Goal: Task Accomplishment & Management: Use online tool/utility

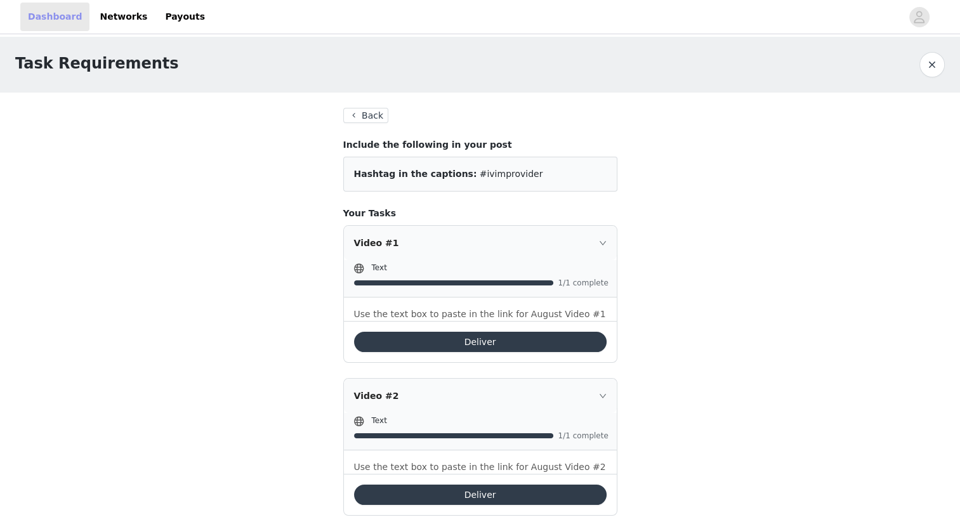
click at [56, 20] on link "Dashboard" at bounding box center [54, 17] width 69 height 29
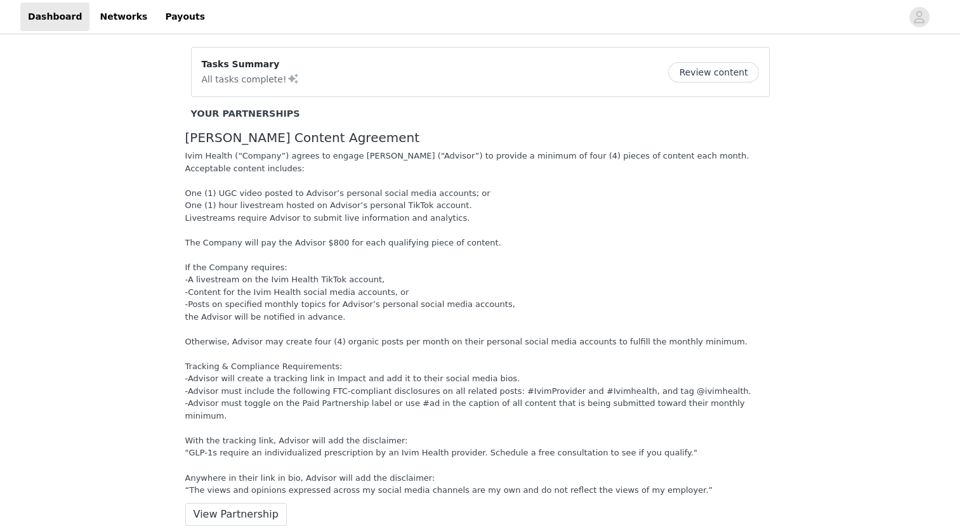
click at [721, 78] on button "Review content" at bounding box center [713, 72] width 90 height 20
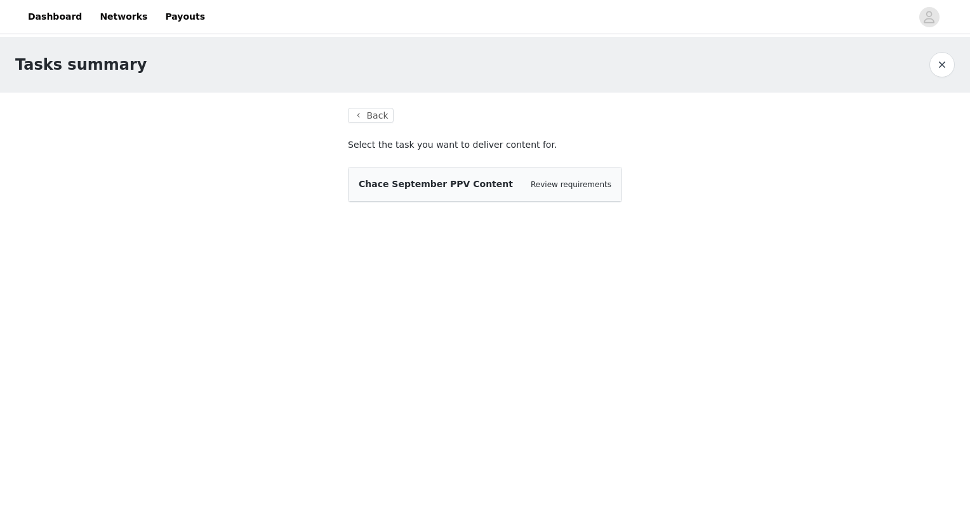
click at [461, 184] on span "Chace September PPV Content" at bounding box center [436, 184] width 154 height 10
click at [416, 180] on span "Chace September PPV Content" at bounding box center [436, 184] width 154 height 10
click at [562, 180] on link "Review requirements" at bounding box center [570, 184] width 81 height 9
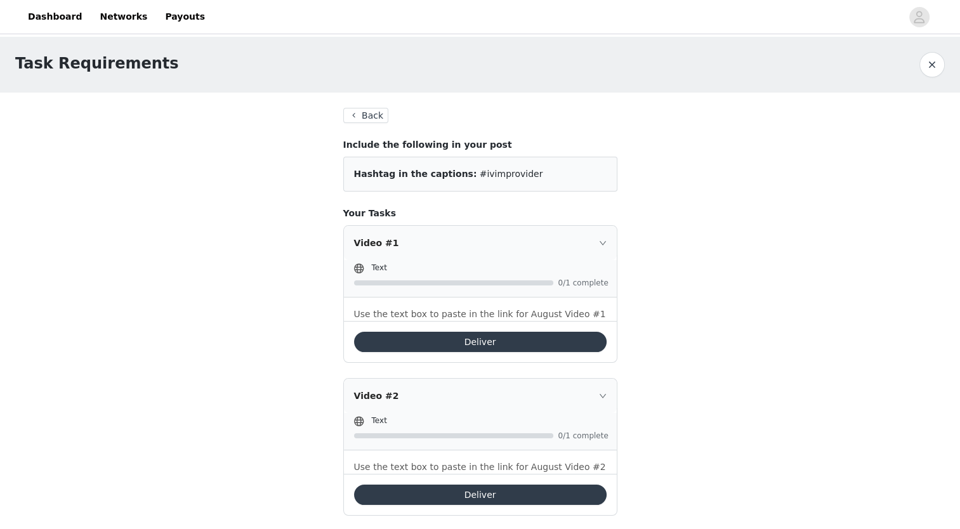
click at [502, 340] on button "Deliver" at bounding box center [480, 342] width 253 height 20
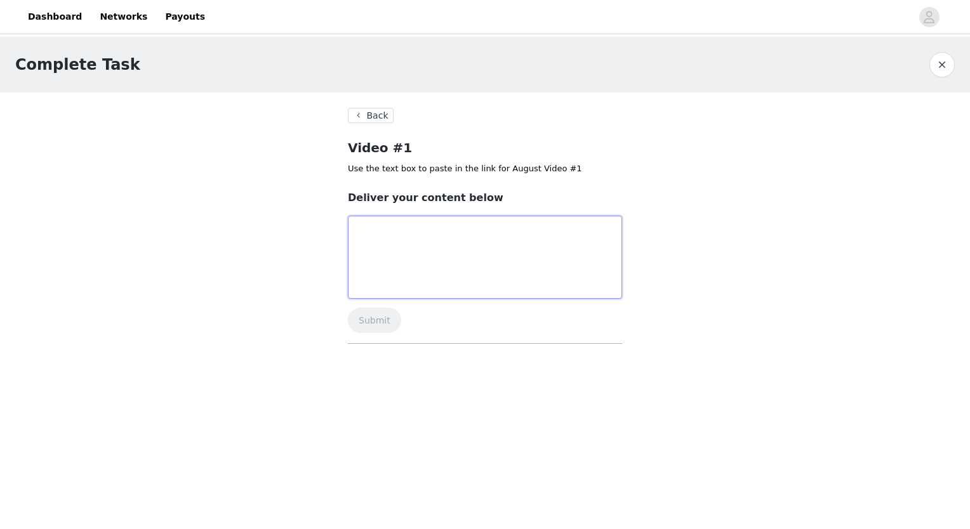
click at [412, 241] on textarea at bounding box center [485, 257] width 274 height 83
drag, startPoint x: 392, startPoint y: 225, endPoint x: 386, endPoint y: 228, distance: 6.8
paste textarea "https://www.tiktok.com/@bourbonrx/video/7548449177747983646?is_from_webapp=1&se…"
type textarea "https://www.tiktok.com/@bourbonrx/video/7548449177747983646?is_from_webapp=1&se…"
click at [374, 317] on button "Submit" at bounding box center [374, 320] width 53 height 25
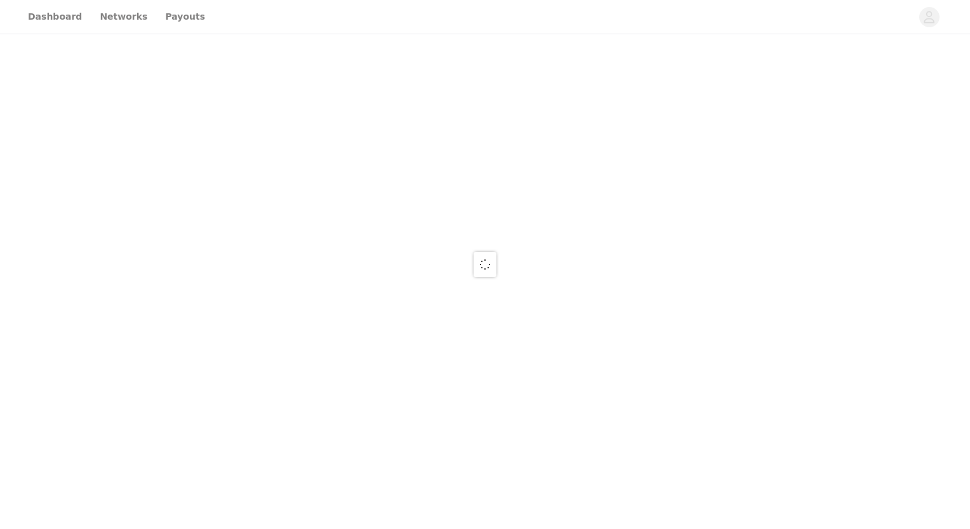
click at [365, 110] on div at bounding box center [485, 264] width 970 height 529
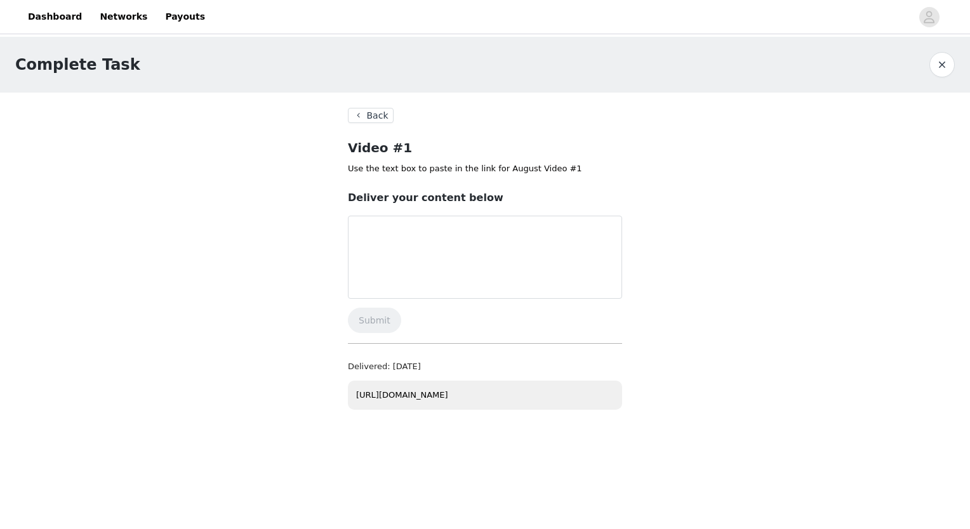
click at [376, 112] on button "Back" at bounding box center [371, 115] width 46 height 15
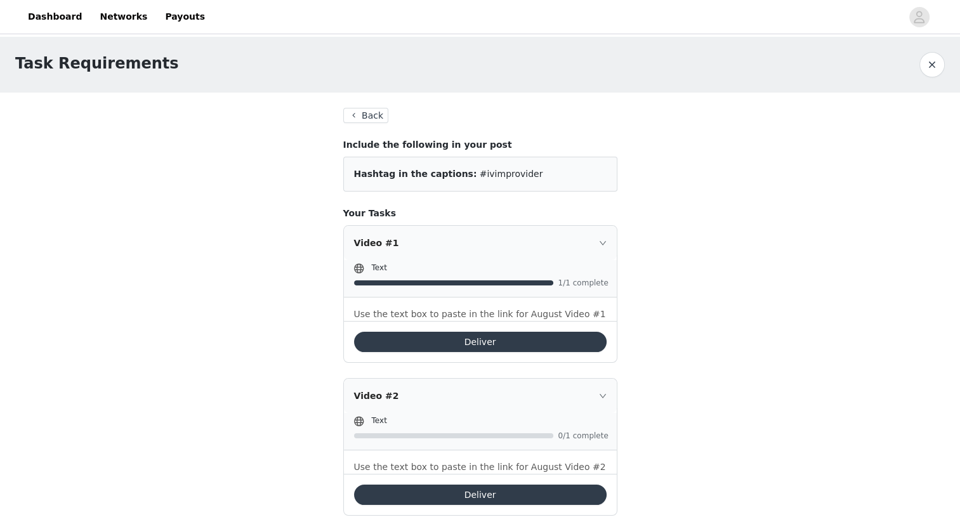
click at [364, 115] on button "Back" at bounding box center [366, 115] width 46 height 15
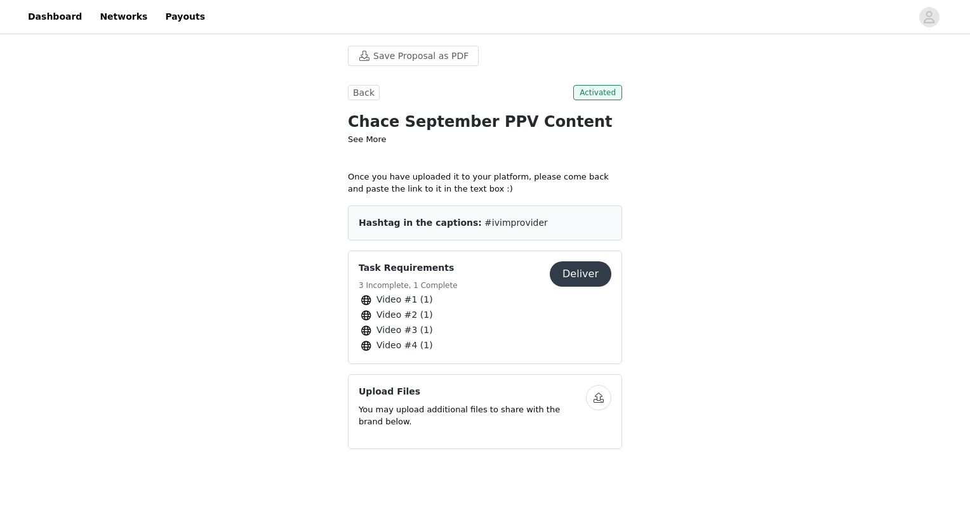
click at [576, 271] on button "Deliver" at bounding box center [580, 273] width 62 height 25
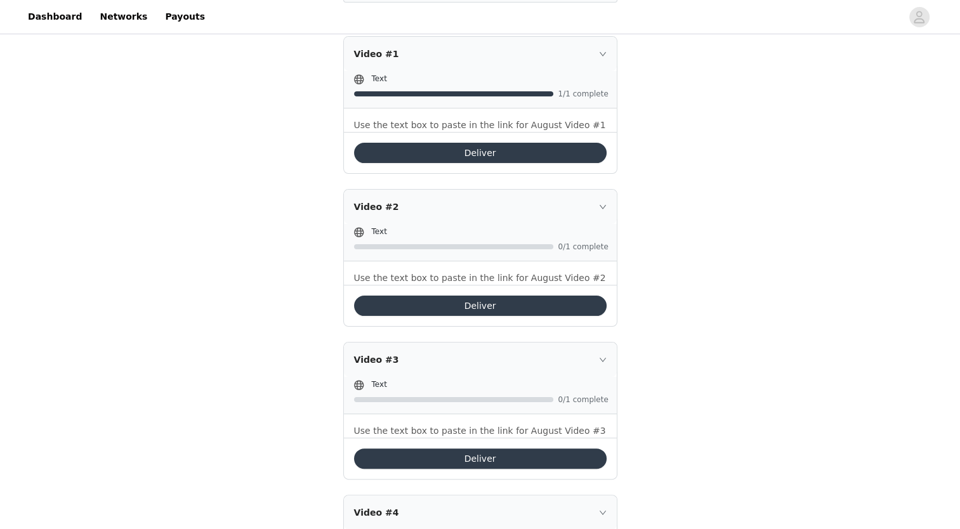
scroll to position [190, 0]
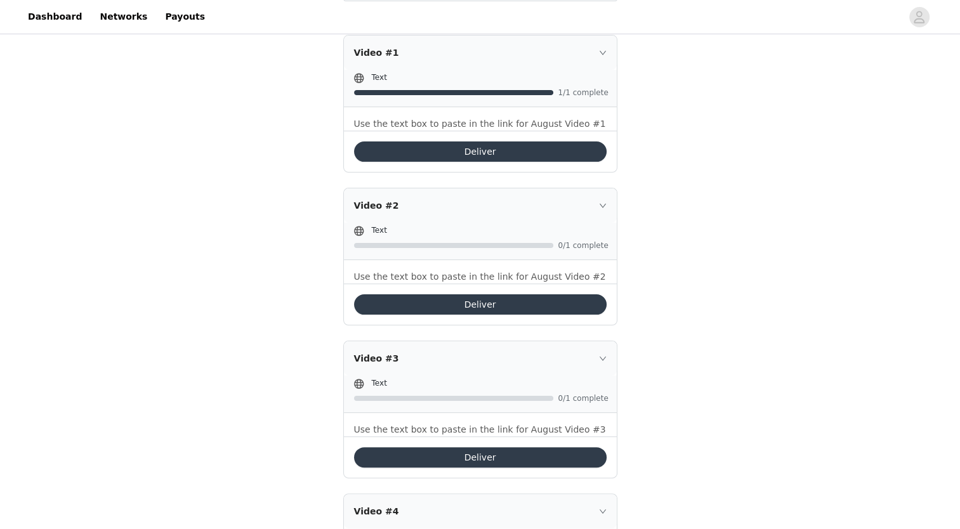
click at [479, 301] on button "Deliver" at bounding box center [480, 304] width 253 height 20
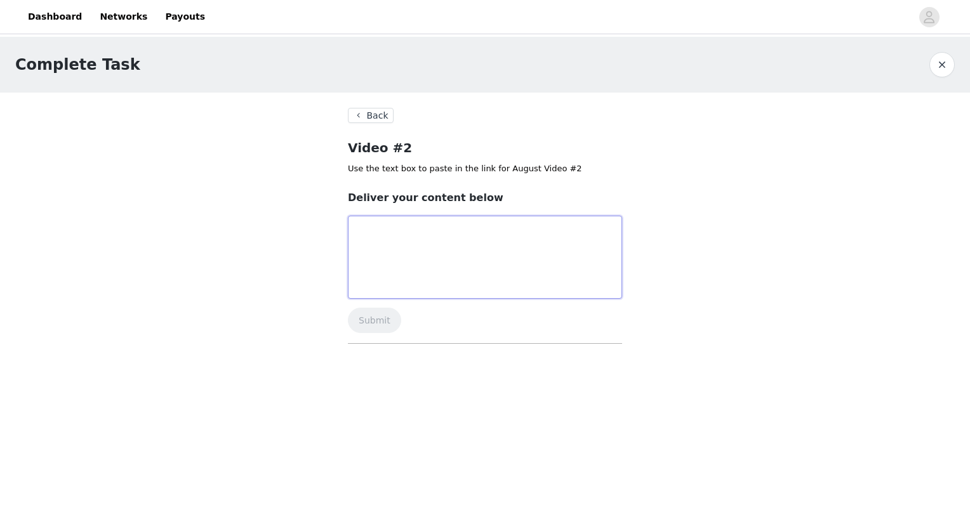
click at [398, 237] on textarea at bounding box center [485, 257] width 274 height 83
paste textarea "https://www.tiktok.com/@bourbonrx/photo/7553281399789341983?is_from_webapp=1&se…"
type textarea "https://www.tiktok.com/@bourbonrx/photo/7553281399789341983?is_from_webapp=1&se…"
click at [374, 320] on button "Submit" at bounding box center [374, 320] width 53 height 25
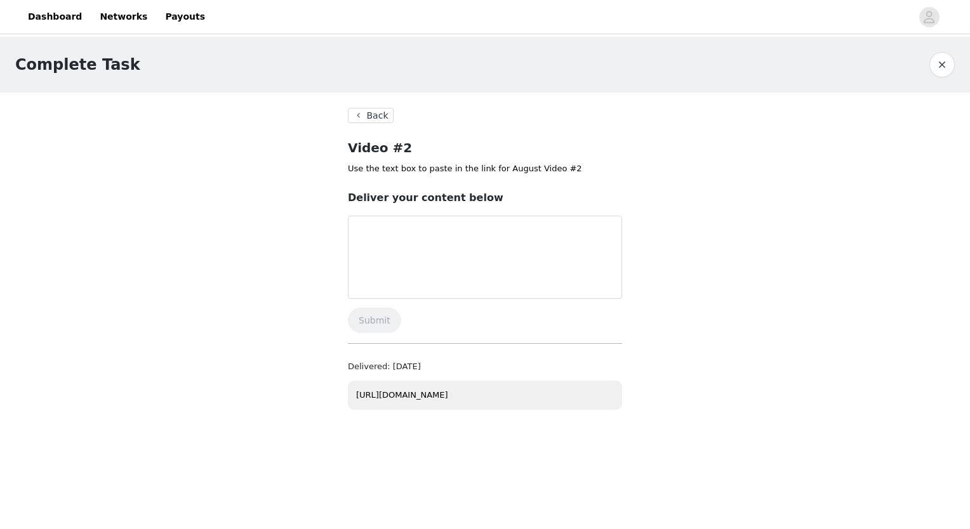
click at [369, 116] on button "Back" at bounding box center [371, 115] width 46 height 15
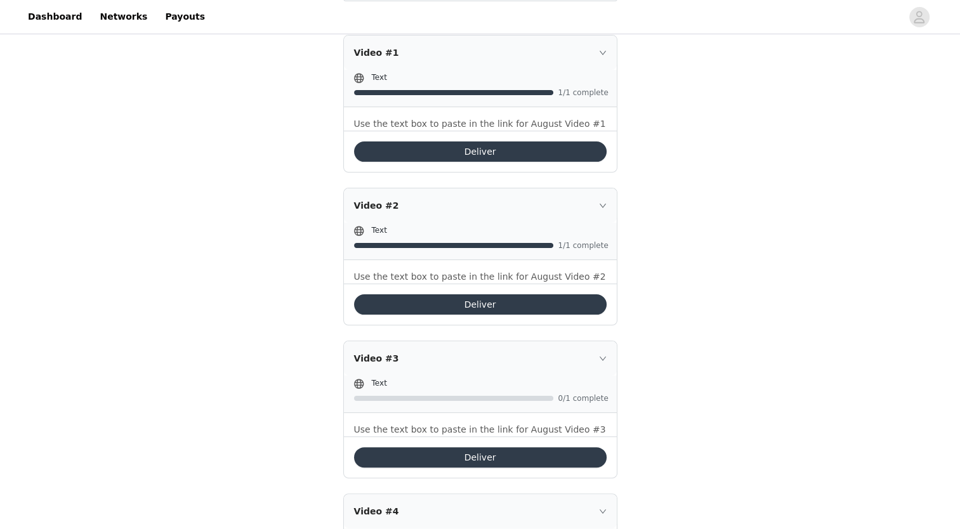
scroll to position [320, 0]
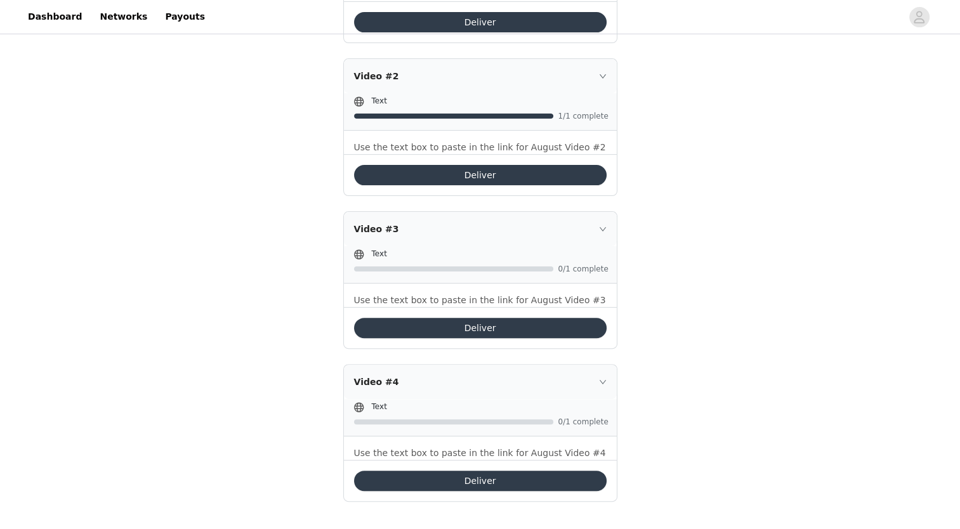
click at [487, 315] on div "Deliver" at bounding box center [480, 327] width 273 height 41
click at [485, 327] on button "Deliver" at bounding box center [480, 328] width 253 height 20
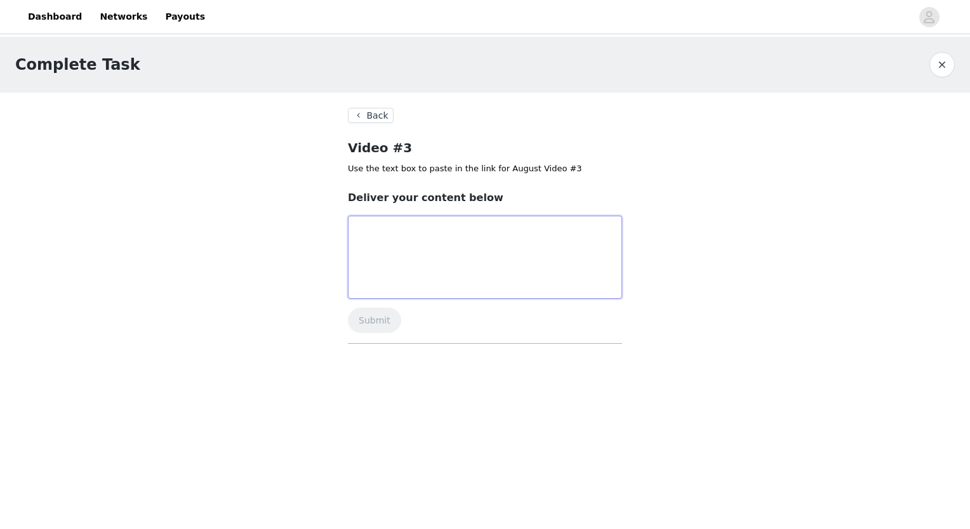
click at [452, 251] on textarea at bounding box center [485, 257] width 274 height 83
drag, startPoint x: 437, startPoint y: 237, endPoint x: 421, endPoint y: 243, distance: 16.9
paste textarea "[URL][DOMAIN_NAME]"
type textarea "[URL][DOMAIN_NAME]"
click at [373, 316] on button "Submit" at bounding box center [374, 320] width 53 height 25
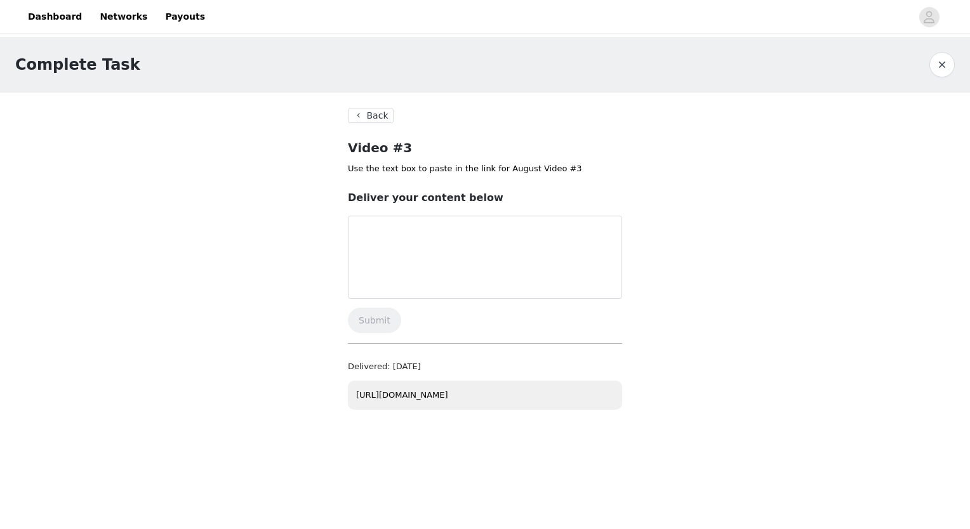
click at [360, 115] on button "Back" at bounding box center [371, 115] width 46 height 15
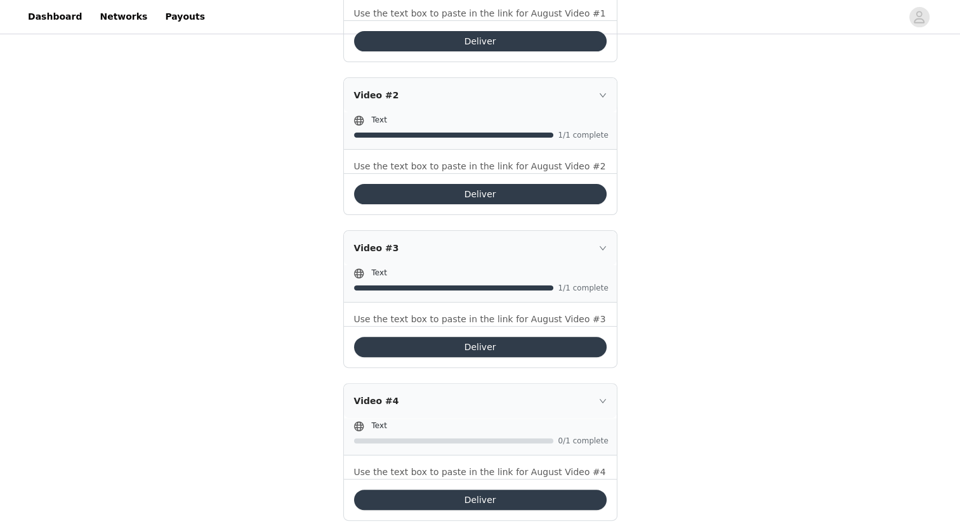
scroll to position [320, 0]
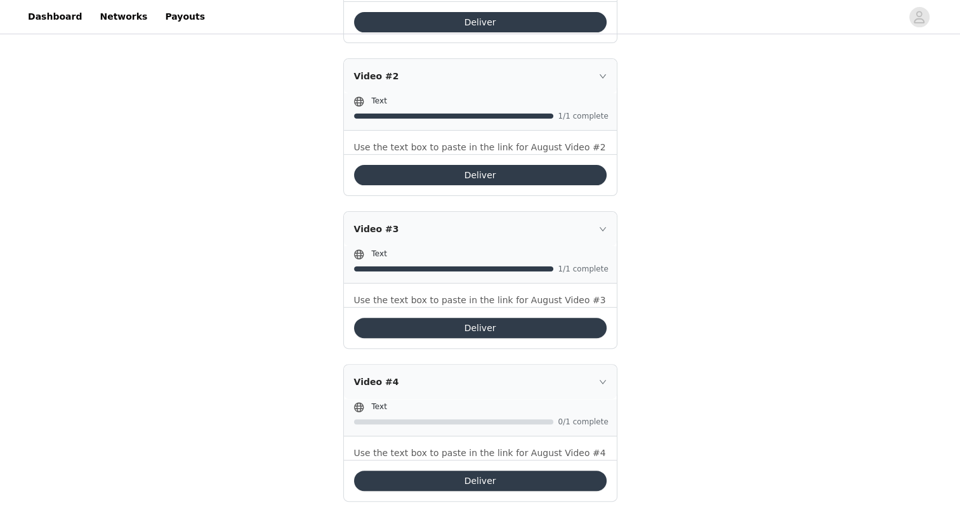
click at [523, 477] on button "Deliver" at bounding box center [480, 481] width 253 height 20
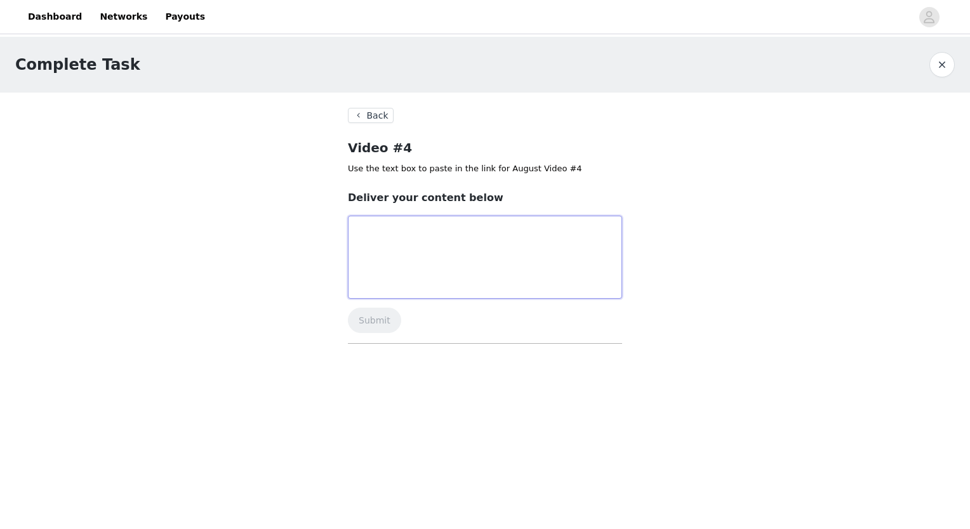
click at [436, 234] on textarea at bounding box center [485, 257] width 274 height 83
paste textarea "https://www.tiktok.com/@bourbonrx/video/7556025456303050014?is_from_webapp=1&se…"
type textarea "https://www.tiktok.com/@bourbonrx/video/7556025456303050014?is_from_webapp=1&se…"
click at [376, 321] on button "Submit" at bounding box center [374, 320] width 53 height 25
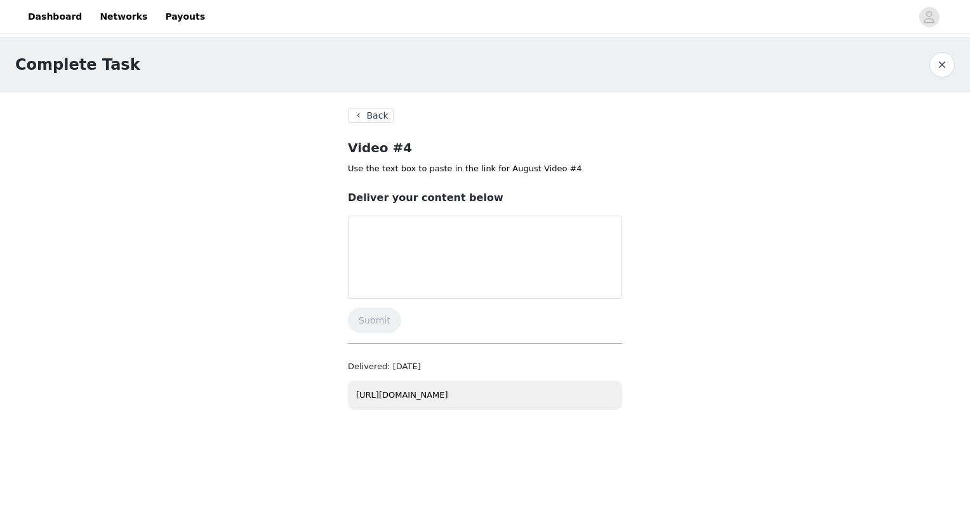
click at [351, 115] on button "Back" at bounding box center [371, 115] width 46 height 15
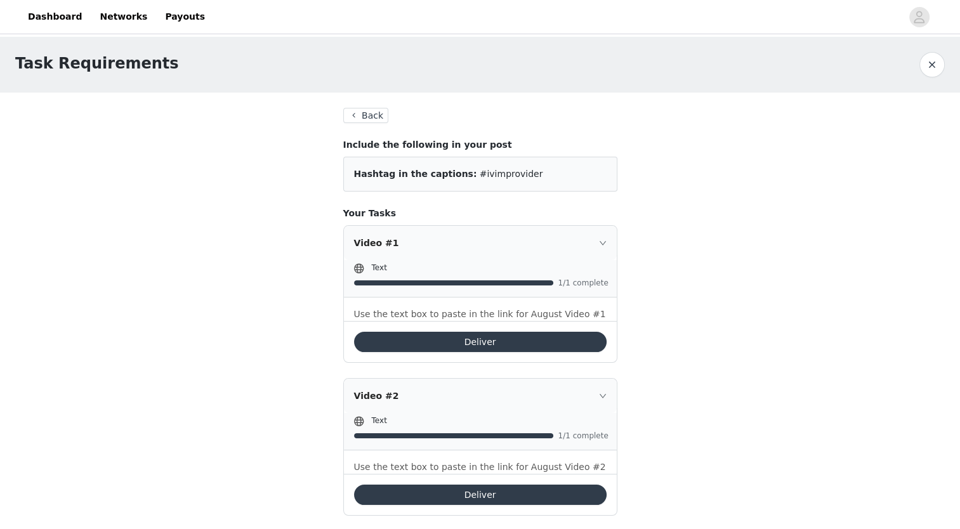
click at [363, 110] on button "Back" at bounding box center [366, 115] width 46 height 15
